Goal: Check status: Check status

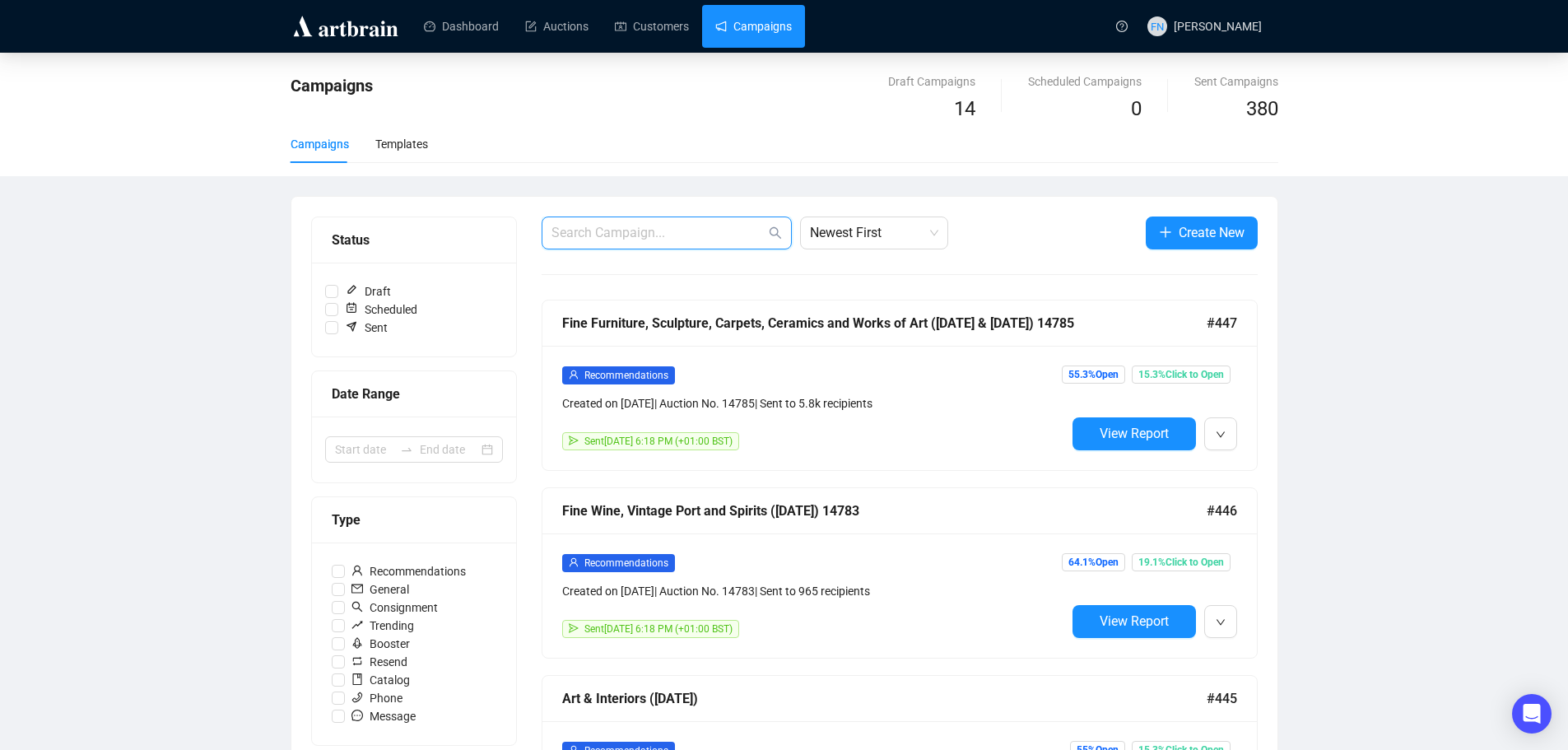
click at [645, 236] on input "text" at bounding box center [658, 233] width 214 height 20
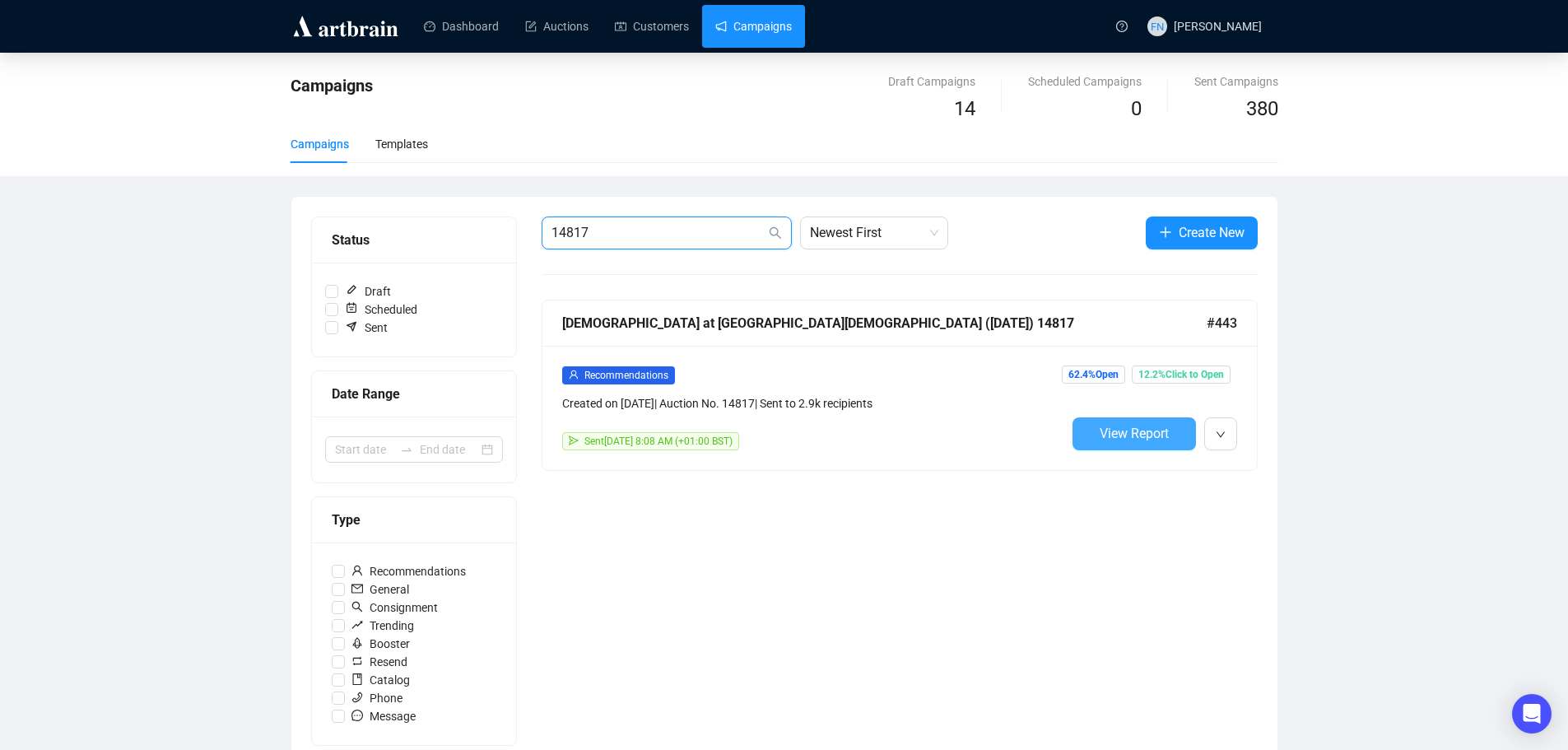
type input "14817"
click at [1136, 424] on button "View Report" at bounding box center [1134, 434] width 123 height 33
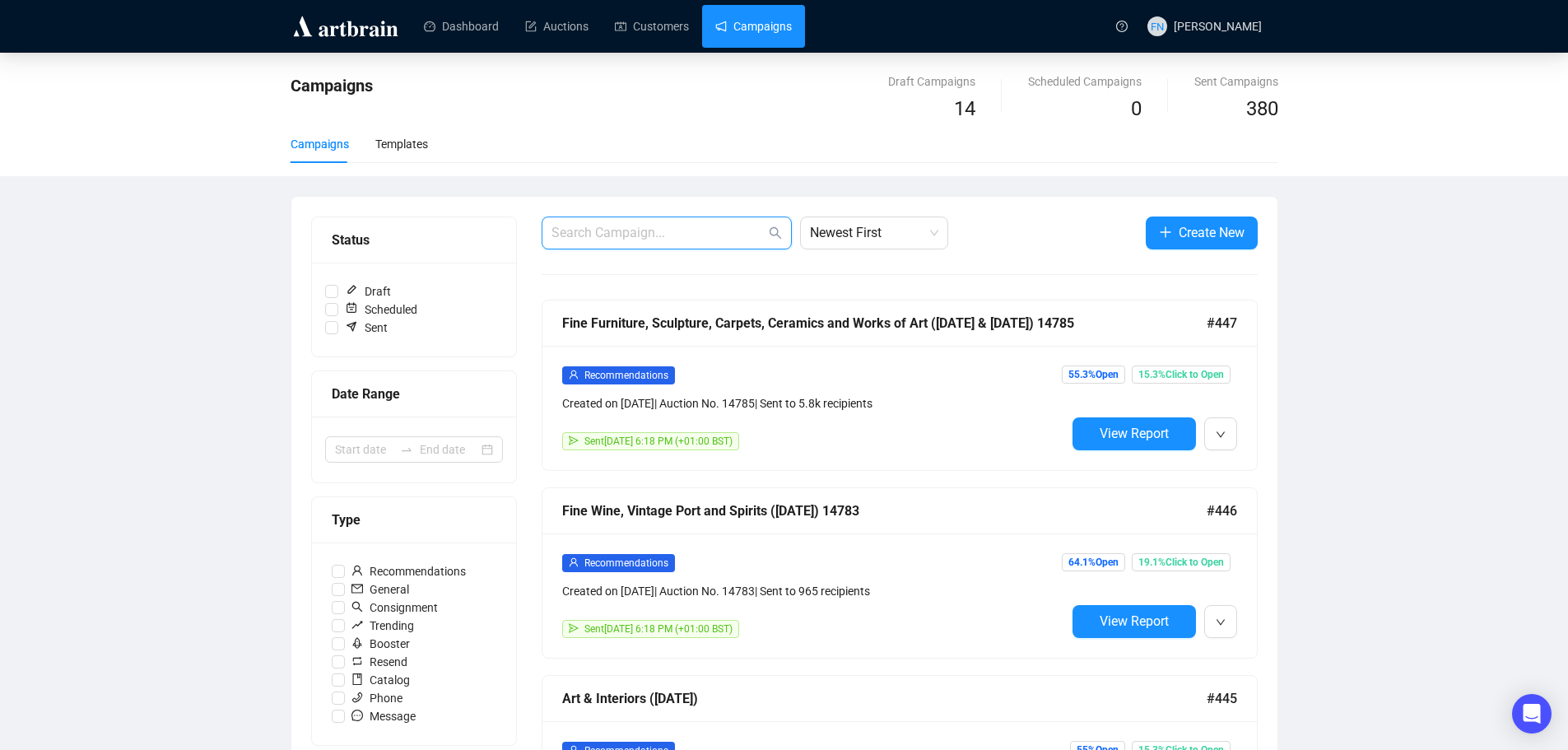
click at [616, 236] on input "text" at bounding box center [658, 233] width 214 height 20
type input "14783"
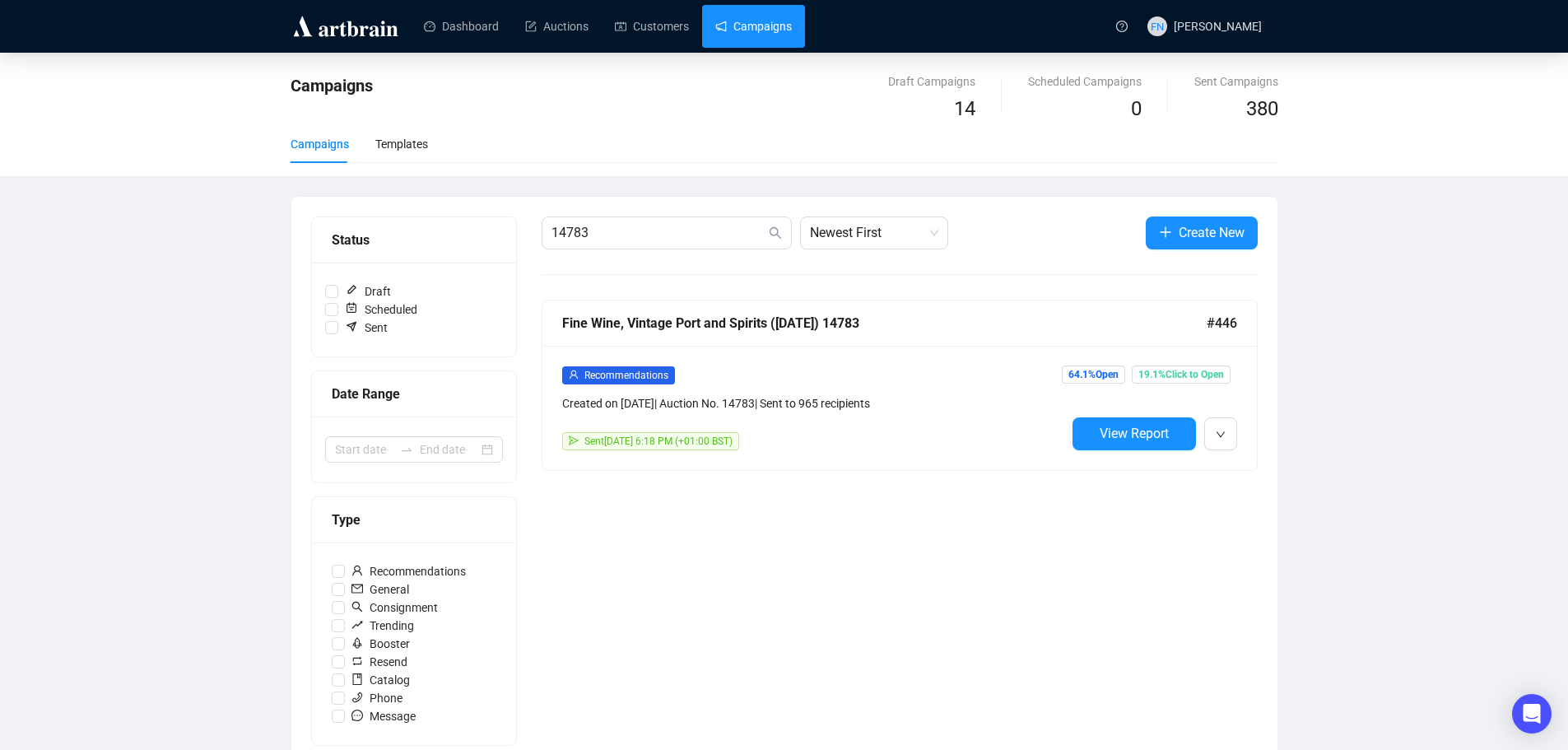
click at [716, 316] on div "Fine Wine, Vintage Port and Spirits ([DATE]) 14783" at bounding box center [884, 323] width 644 height 21
